Goal: Information Seeking & Learning: Check status

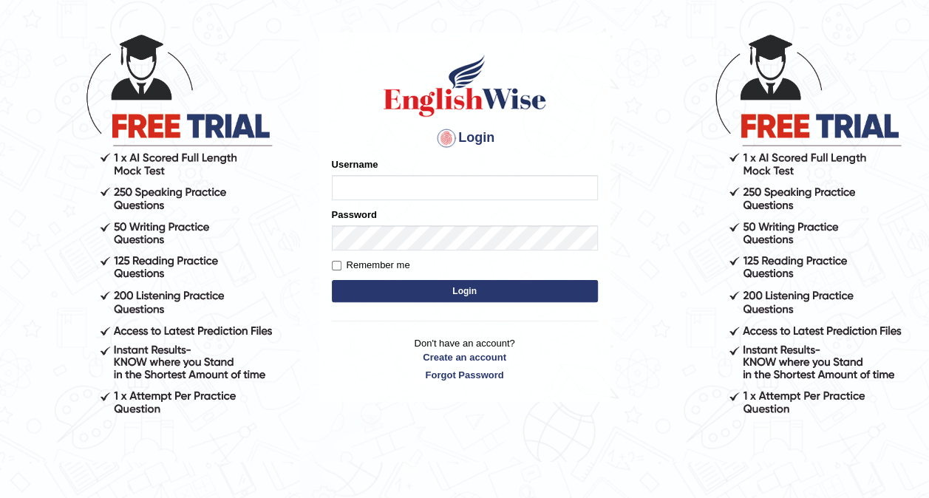
type input "Srinivasarao"
click at [392, 288] on button "Login" at bounding box center [465, 291] width 266 height 22
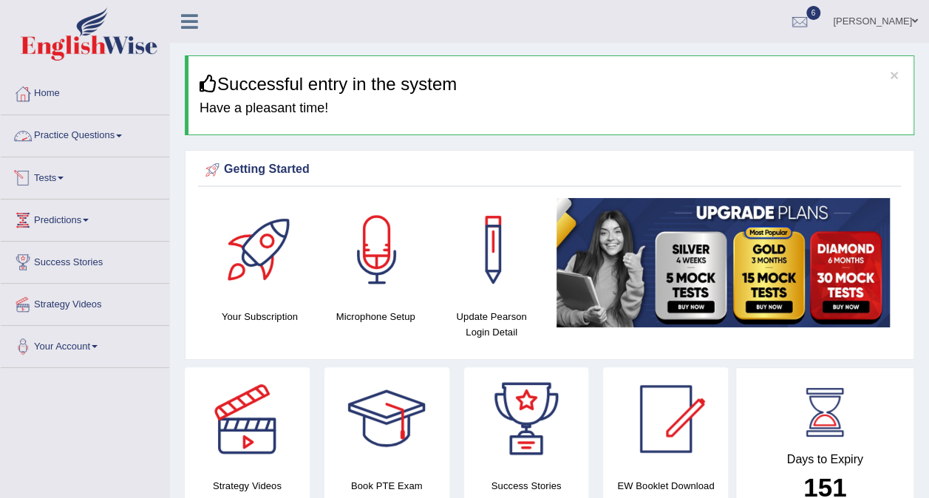
click at [79, 133] on link "Practice Questions" at bounding box center [85, 133] width 168 height 37
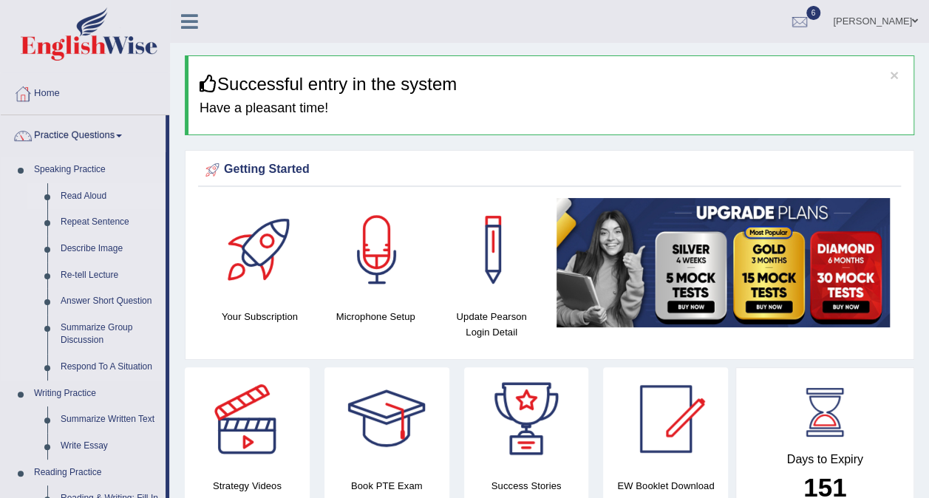
click at [90, 204] on link "Read Aloud" at bounding box center [110, 196] width 112 height 27
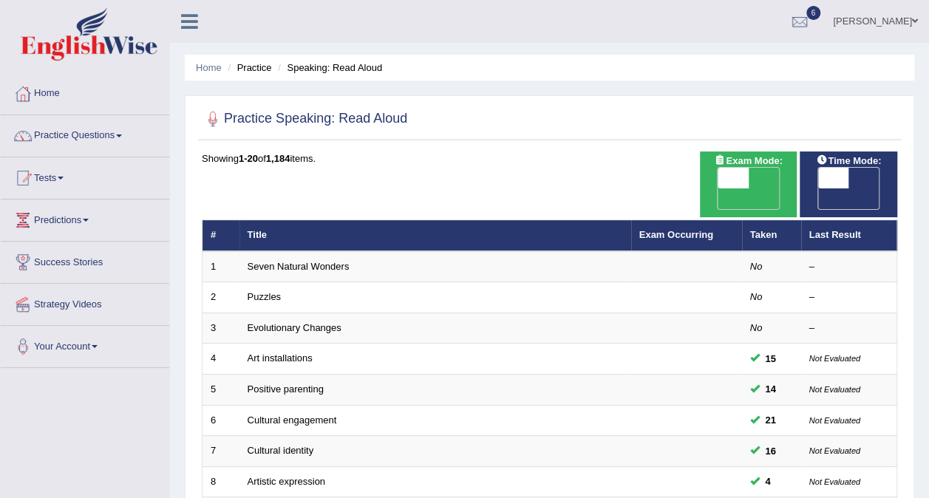
click at [684, 129] on div at bounding box center [549, 119] width 695 height 30
click at [89, 343] on link "Your Account" at bounding box center [85, 344] width 168 height 37
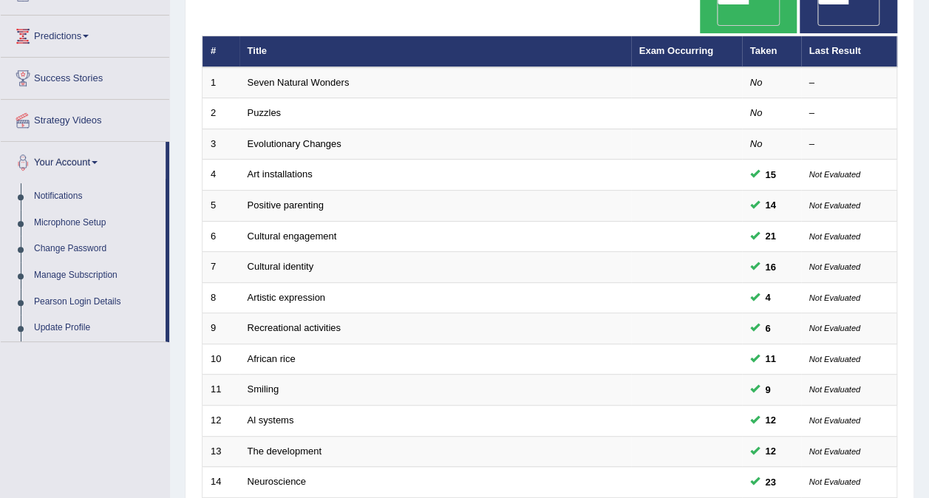
scroll to position [183, 0]
click at [61, 216] on link "Microphone Setup" at bounding box center [96, 224] width 138 height 27
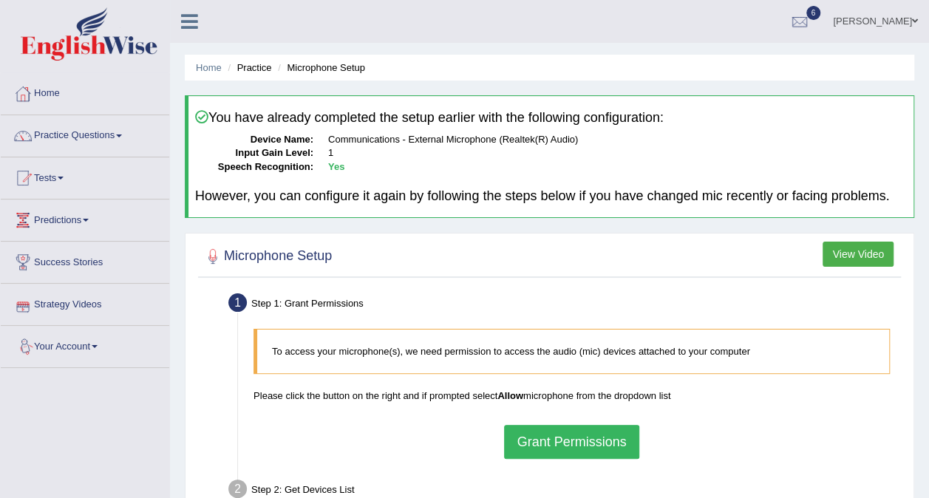
click at [50, 335] on link "Your Account" at bounding box center [85, 344] width 168 height 37
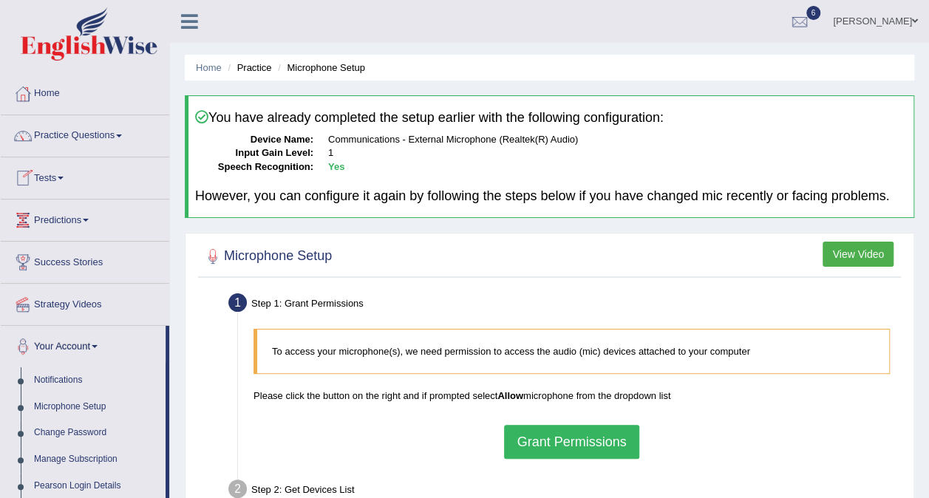
click at [54, 180] on link "Tests" at bounding box center [85, 175] width 168 height 37
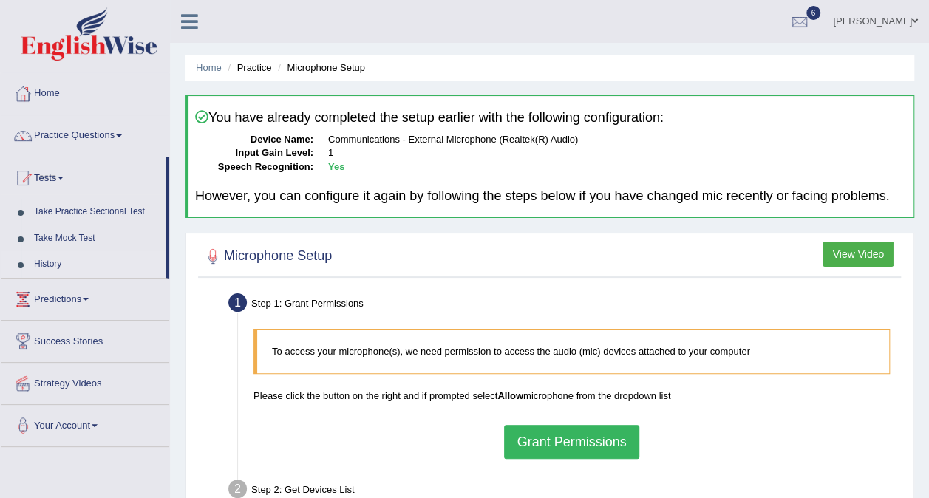
click at [35, 266] on link "History" at bounding box center [96, 264] width 138 height 27
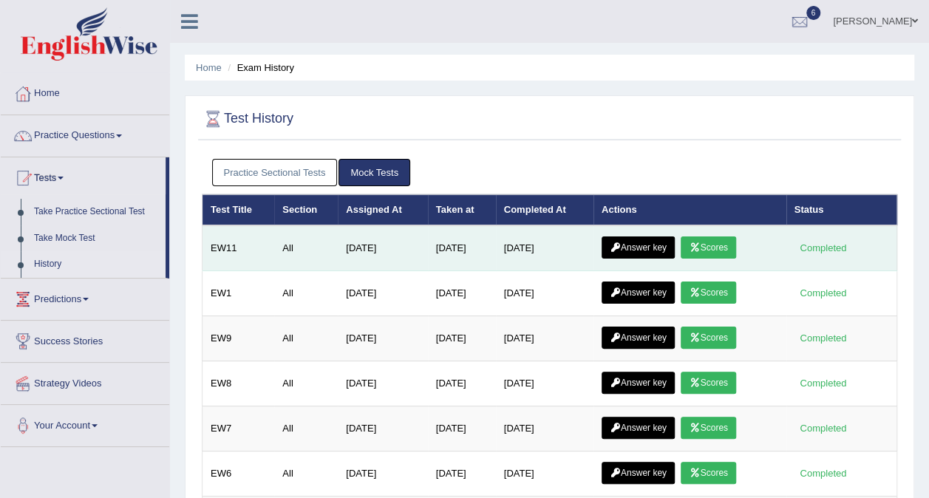
click at [627, 241] on link "Answer key" at bounding box center [637, 247] width 73 height 22
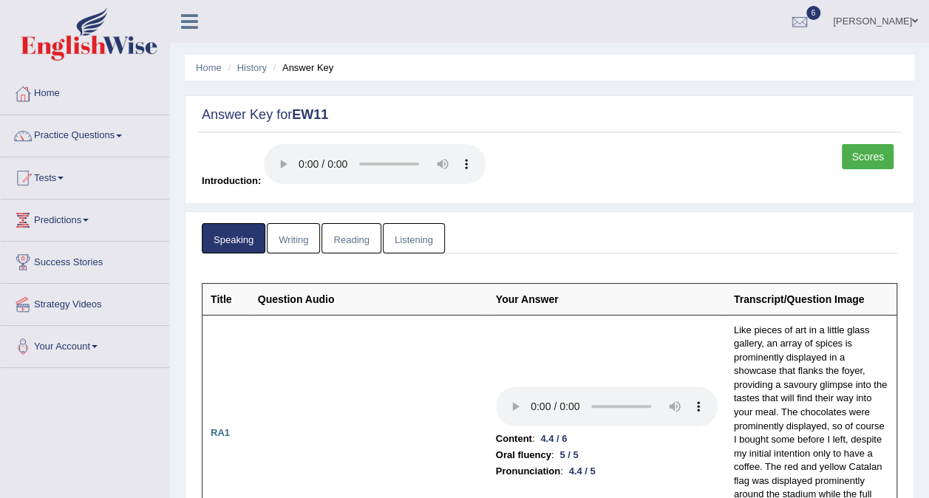
click at [286, 241] on link "Writing" at bounding box center [293, 238] width 53 height 30
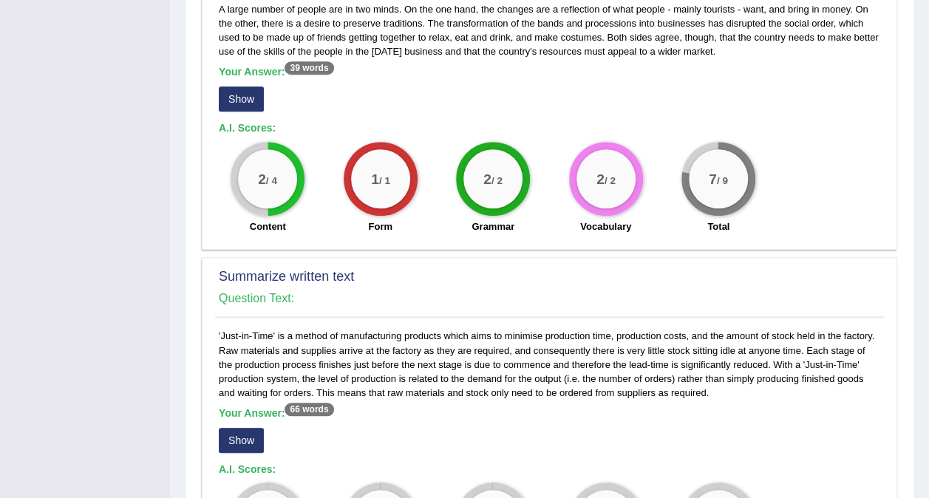
scroll to position [480, 0]
click at [231, 92] on button "Show" at bounding box center [241, 98] width 45 height 25
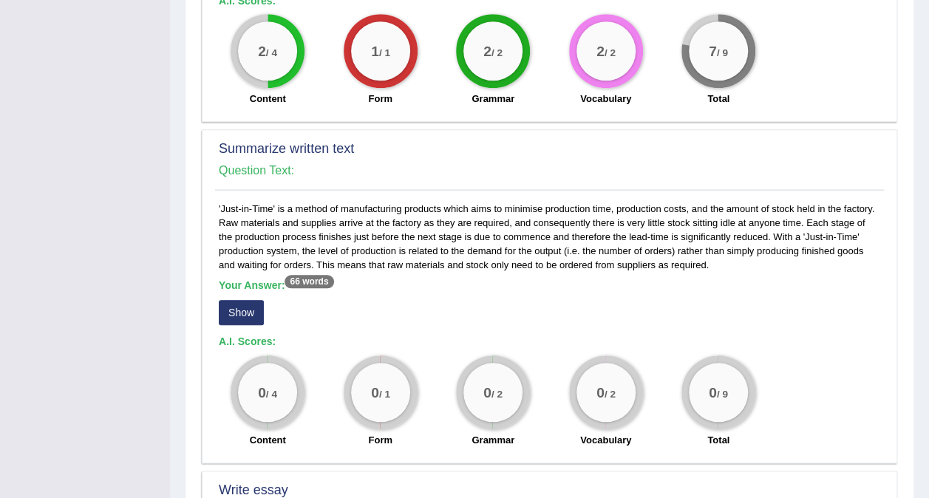
scroll to position [613, 0]
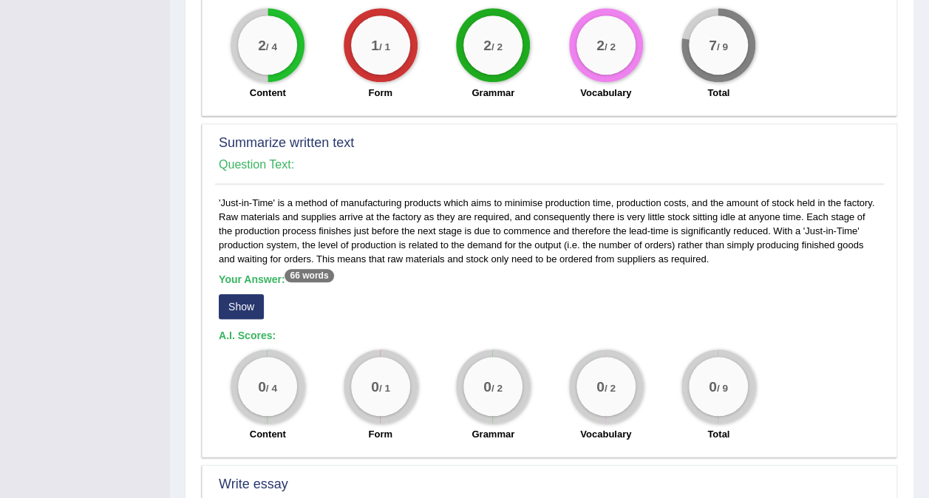
click at [250, 309] on button "Show" at bounding box center [241, 306] width 45 height 25
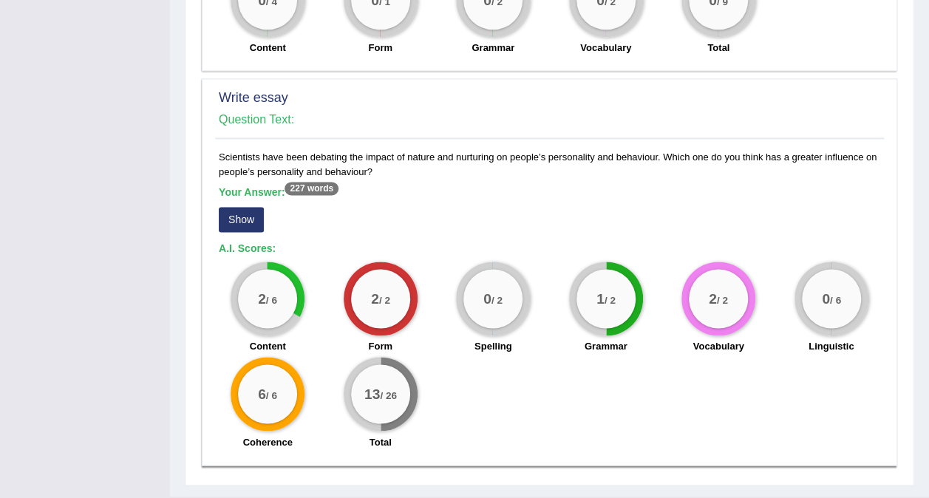
scroll to position [1015, 0]
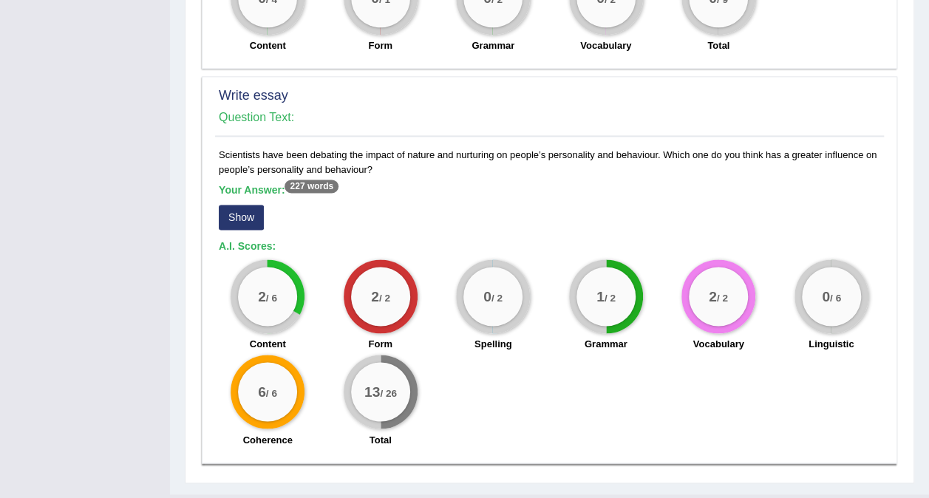
click at [246, 219] on button "Show" at bounding box center [241, 217] width 45 height 25
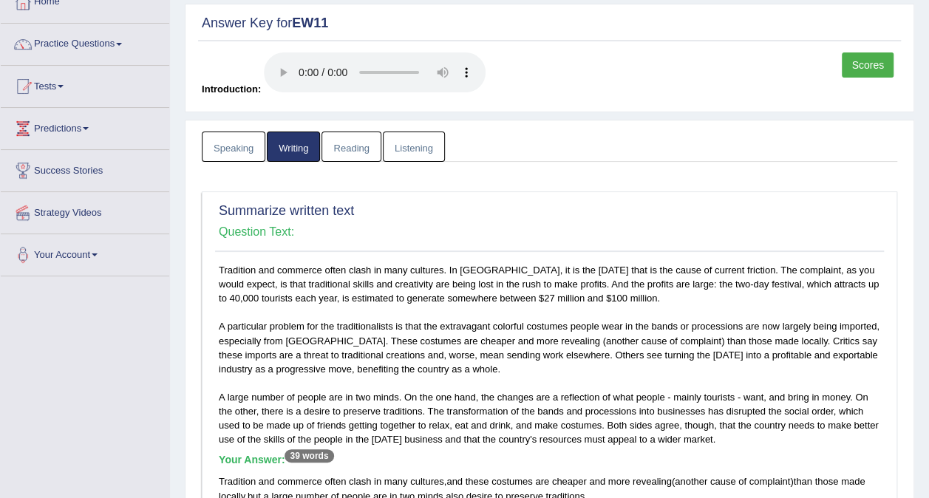
scroll to position [0, 0]
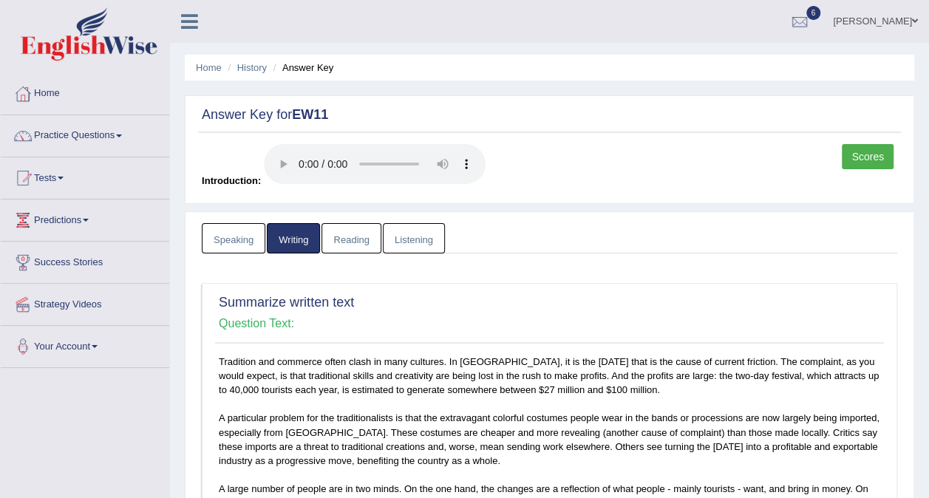
click at [348, 241] on link "Reading" at bounding box center [350, 238] width 59 height 30
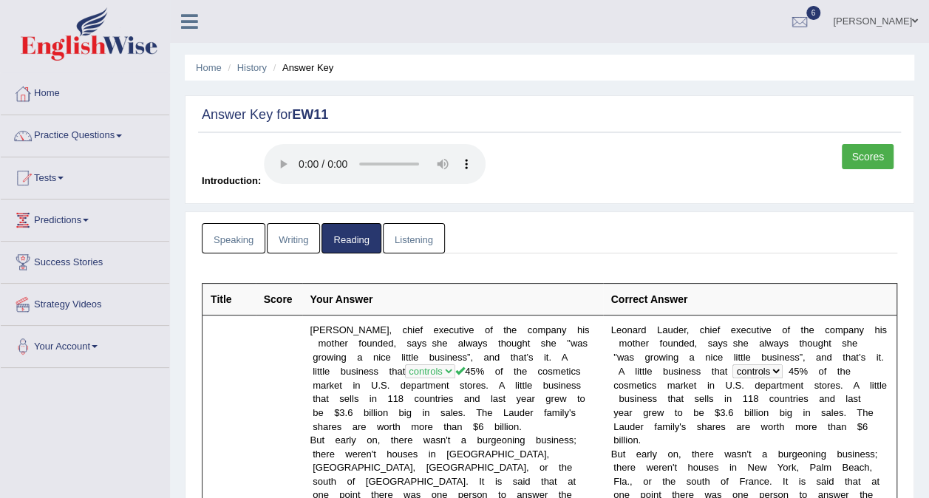
click at [409, 241] on link "Listening" at bounding box center [414, 238] width 62 height 30
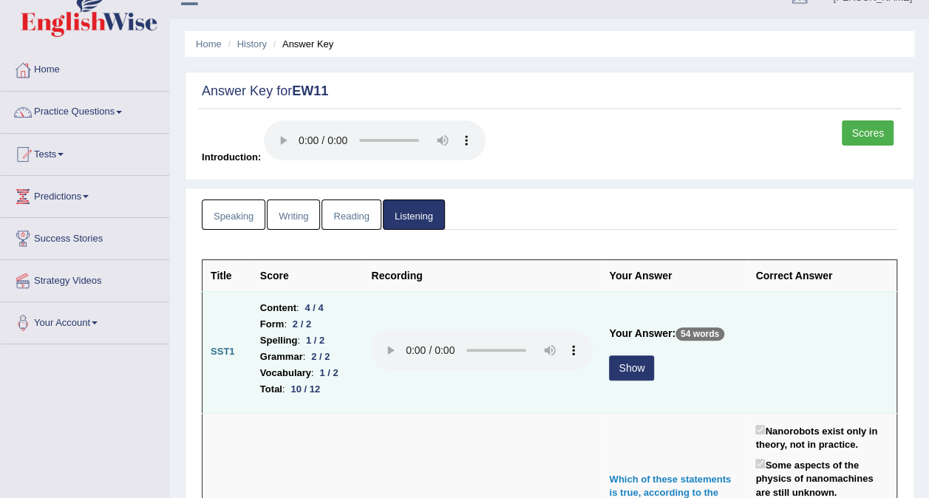
scroll to position [24, 0]
click at [638, 367] on button "Show" at bounding box center [631, 367] width 45 height 25
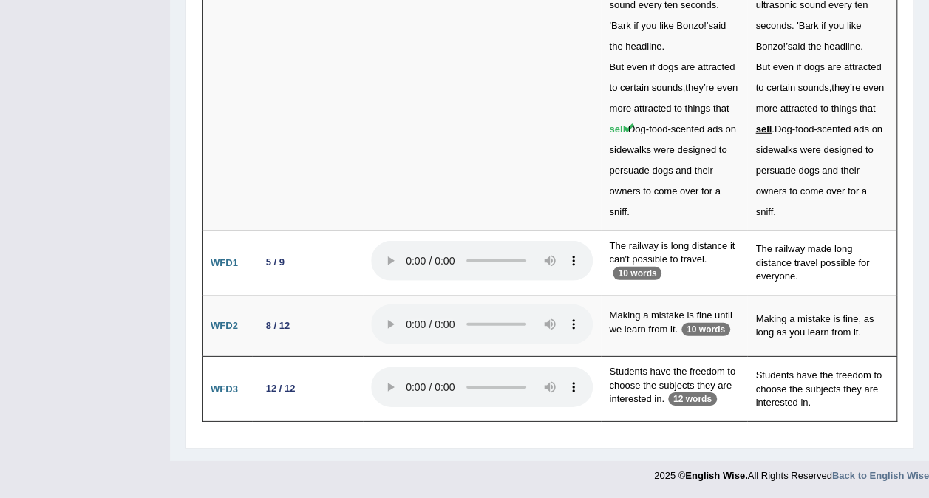
scroll to position [4971, 0]
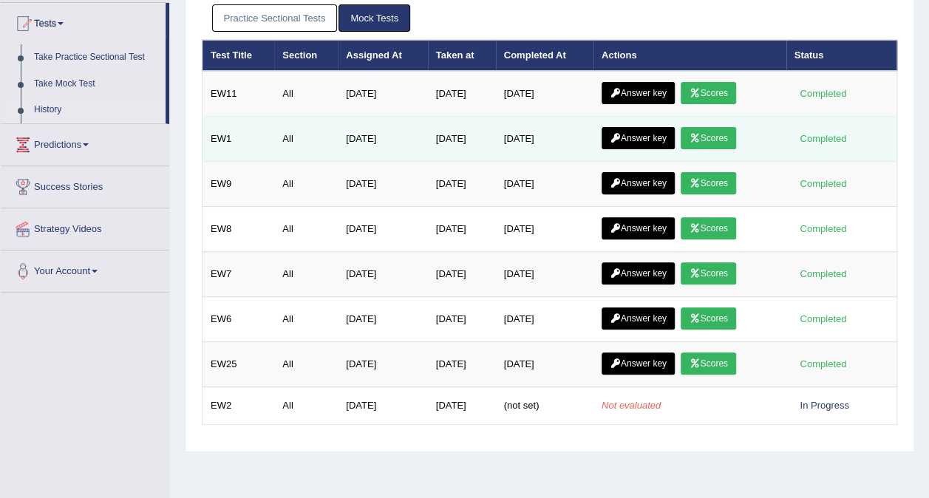
scroll to position [156, 0]
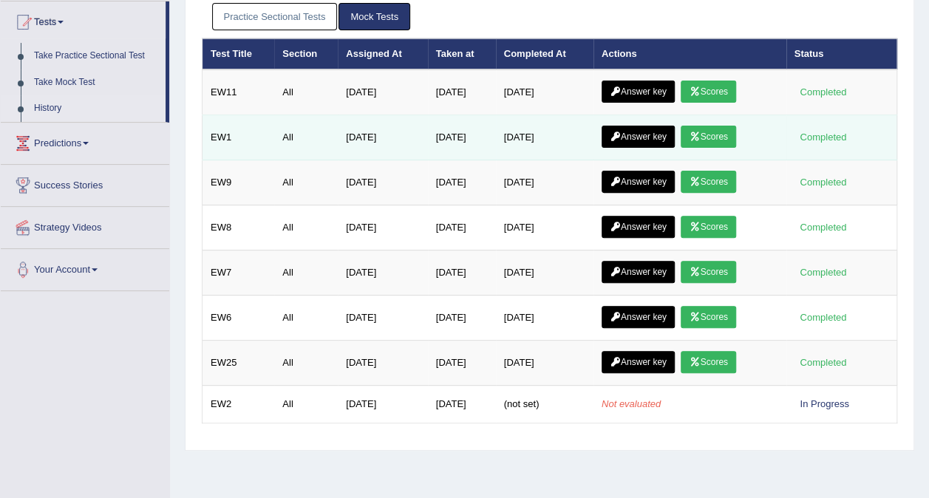
click at [455, 127] on td "Jul 30, 2025" at bounding box center [462, 137] width 68 height 45
click at [604, 135] on link "Answer key" at bounding box center [637, 137] width 73 height 22
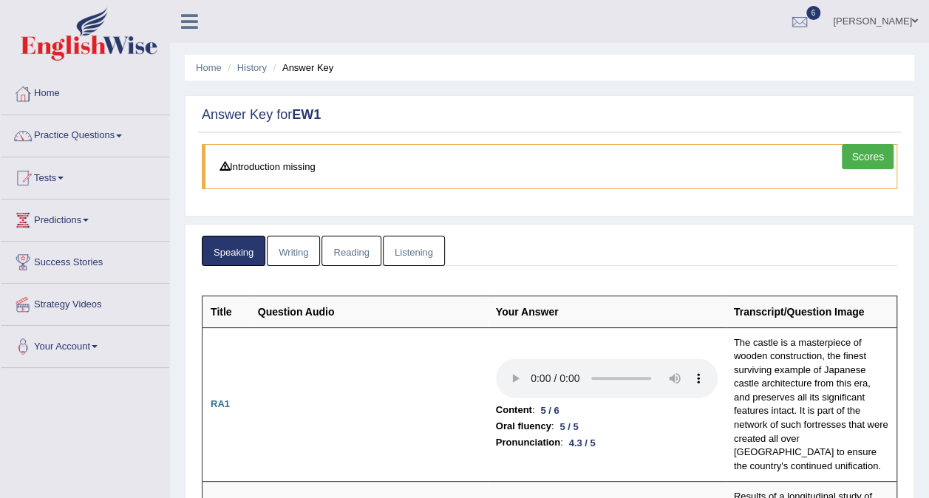
click at [293, 248] on link "Writing" at bounding box center [293, 251] width 53 height 30
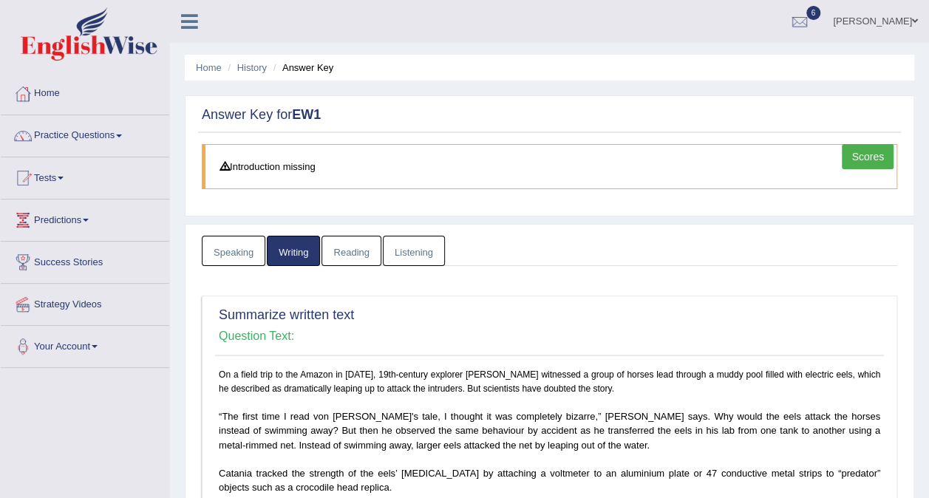
click at [415, 254] on link "Listening" at bounding box center [414, 251] width 62 height 30
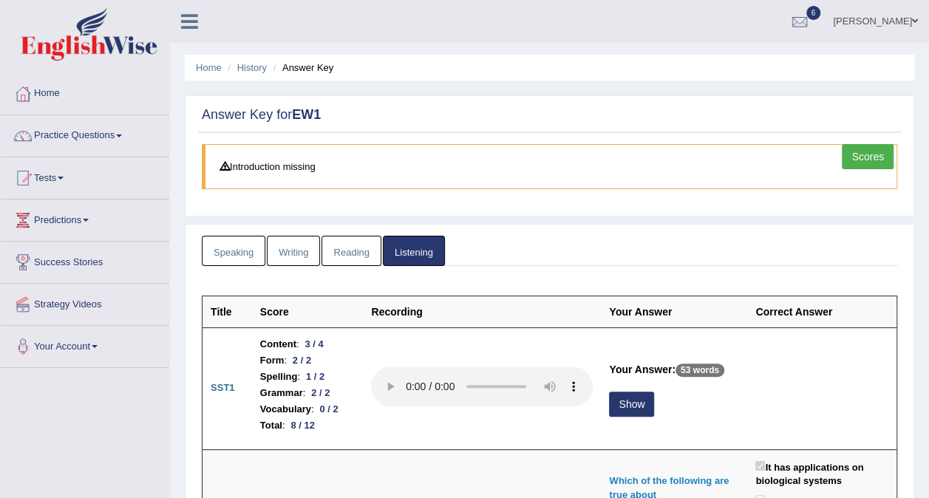
click at [338, 248] on link "Reading" at bounding box center [350, 251] width 59 height 30
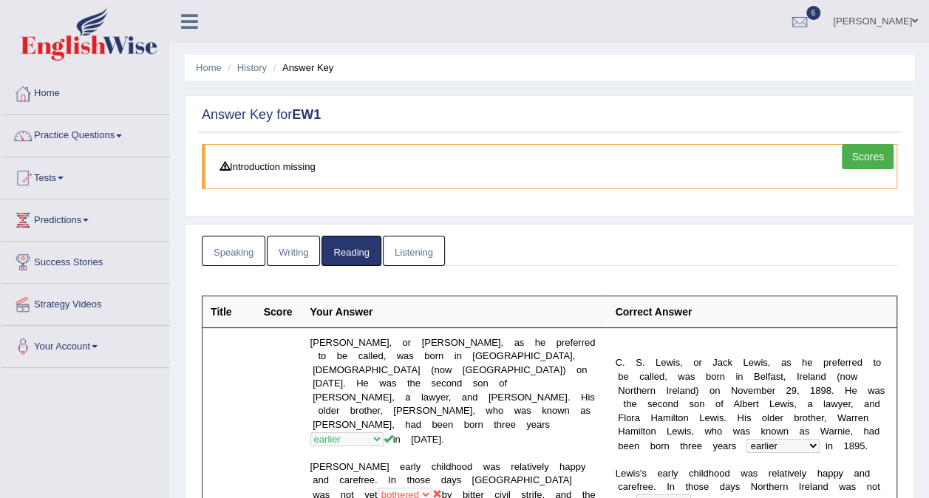
click at [408, 244] on link "Listening" at bounding box center [414, 251] width 62 height 30
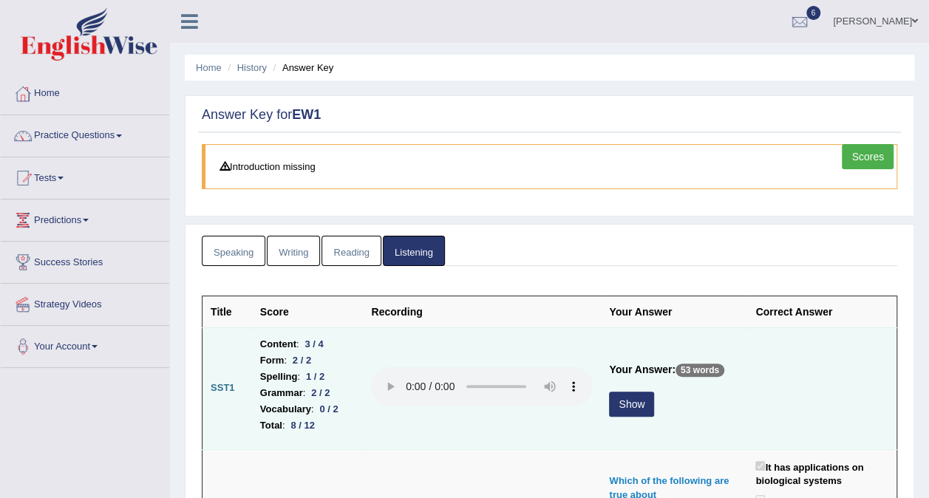
click at [649, 393] on button "Show" at bounding box center [631, 404] width 45 height 25
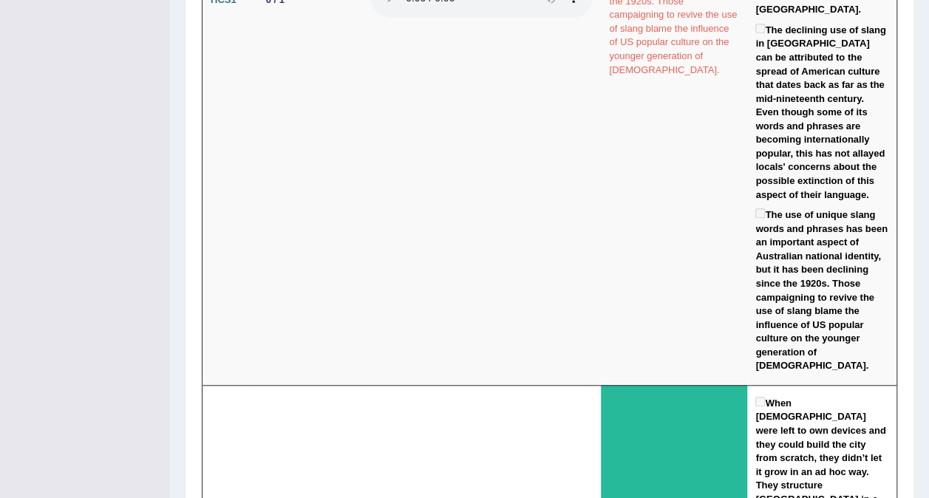
scroll to position [3215, 0]
